Goal: Navigation & Orientation: Find specific page/section

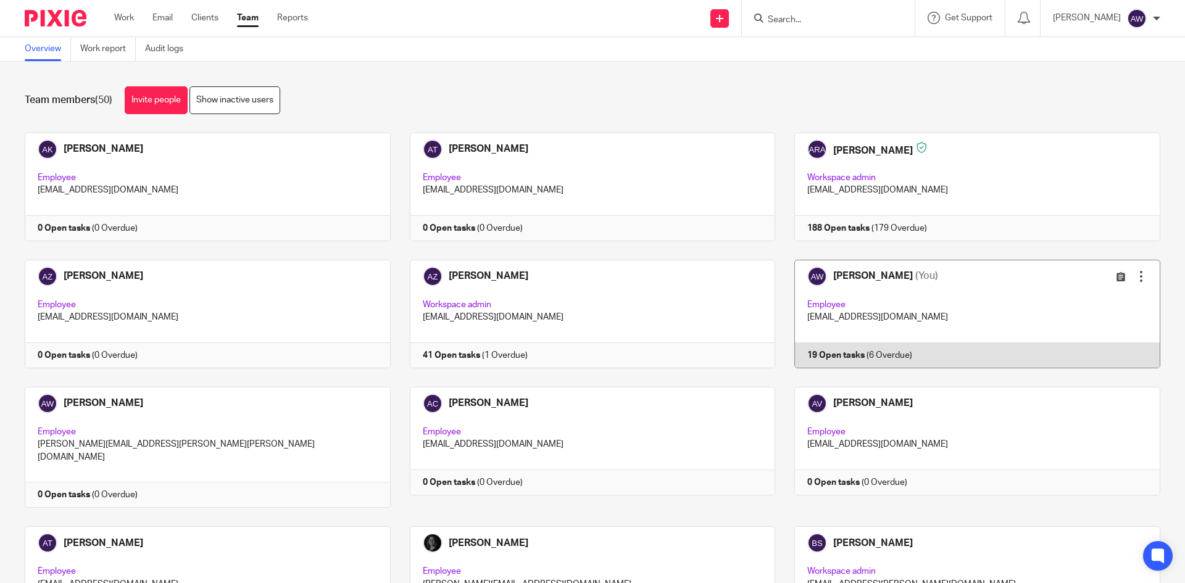
click at [878, 304] on link at bounding box center [967, 314] width 385 height 109
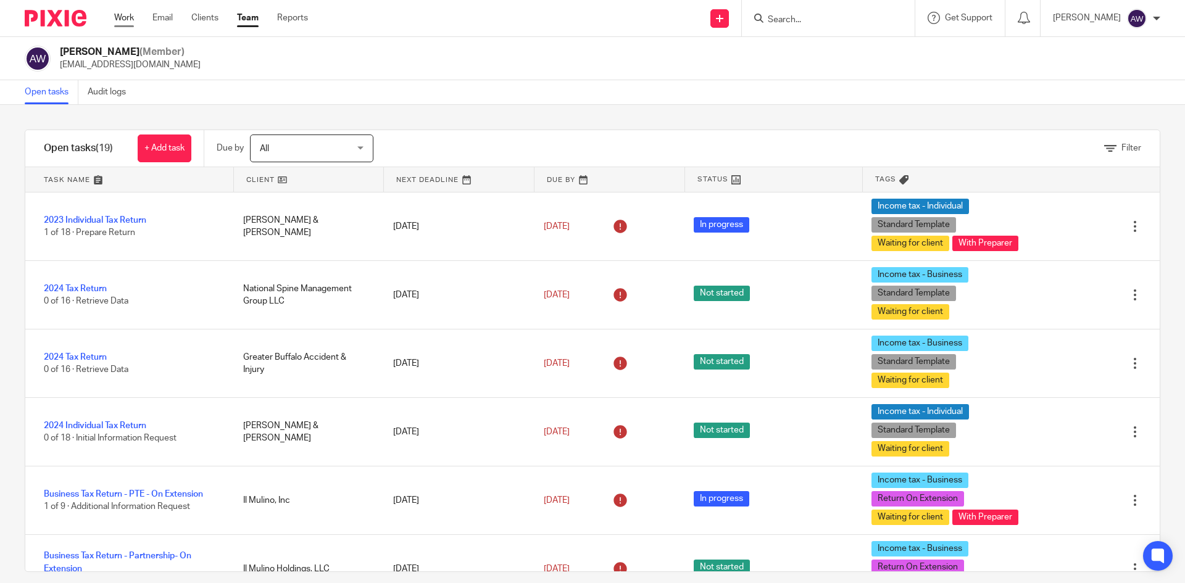
click at [120, 14] on link "Work" at bounding box center [124, 18] width 20 height 12
